Goal: Use online tool/utility

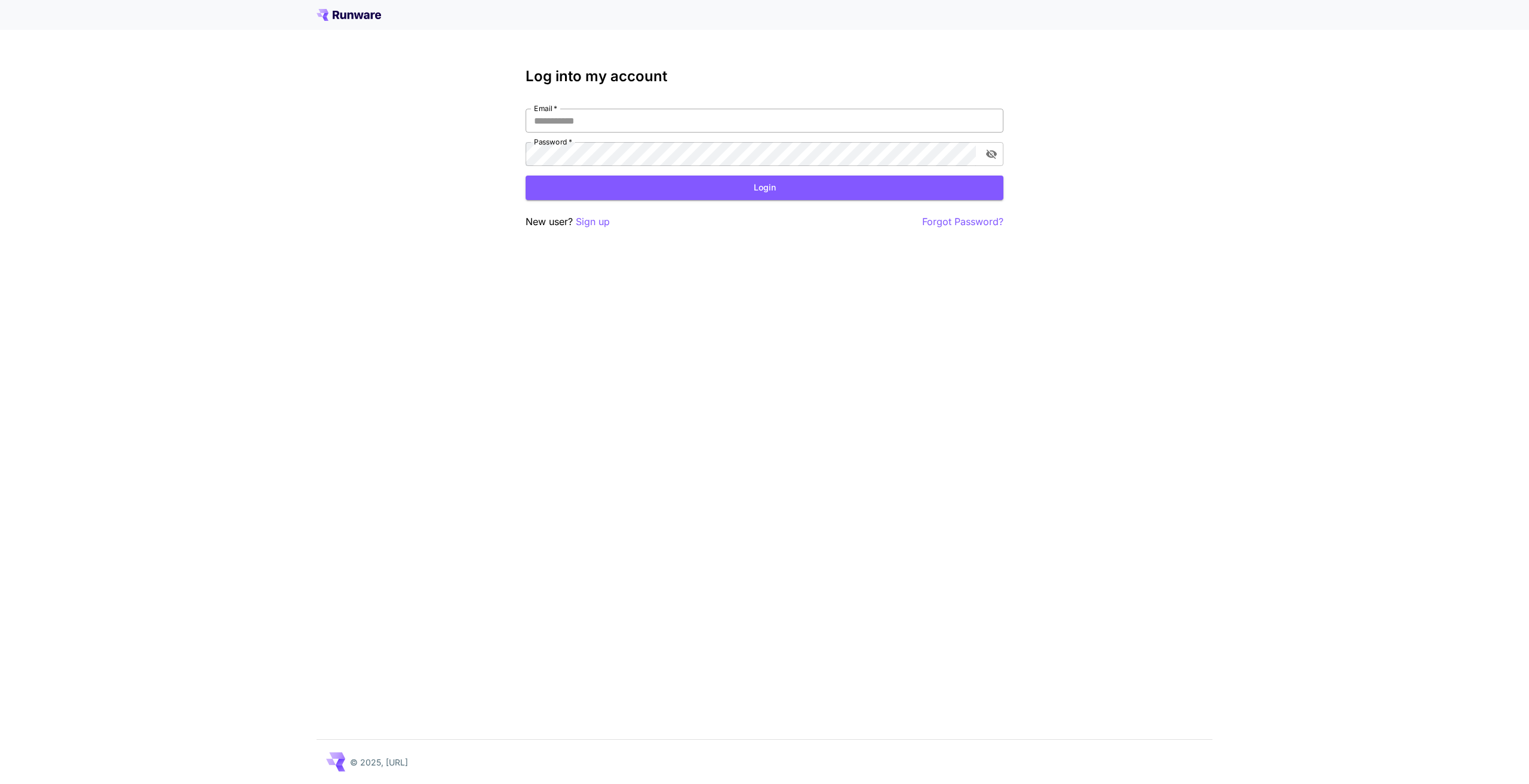
click at [616, 113] on input "Email   *" at bounding box center [764, 121] width 478 height 24
type input "**********"
click button "Login" at bounding box center [764, 187] width 478 height 24
